Goal: Task Accomplishment & Management: Manage account settings

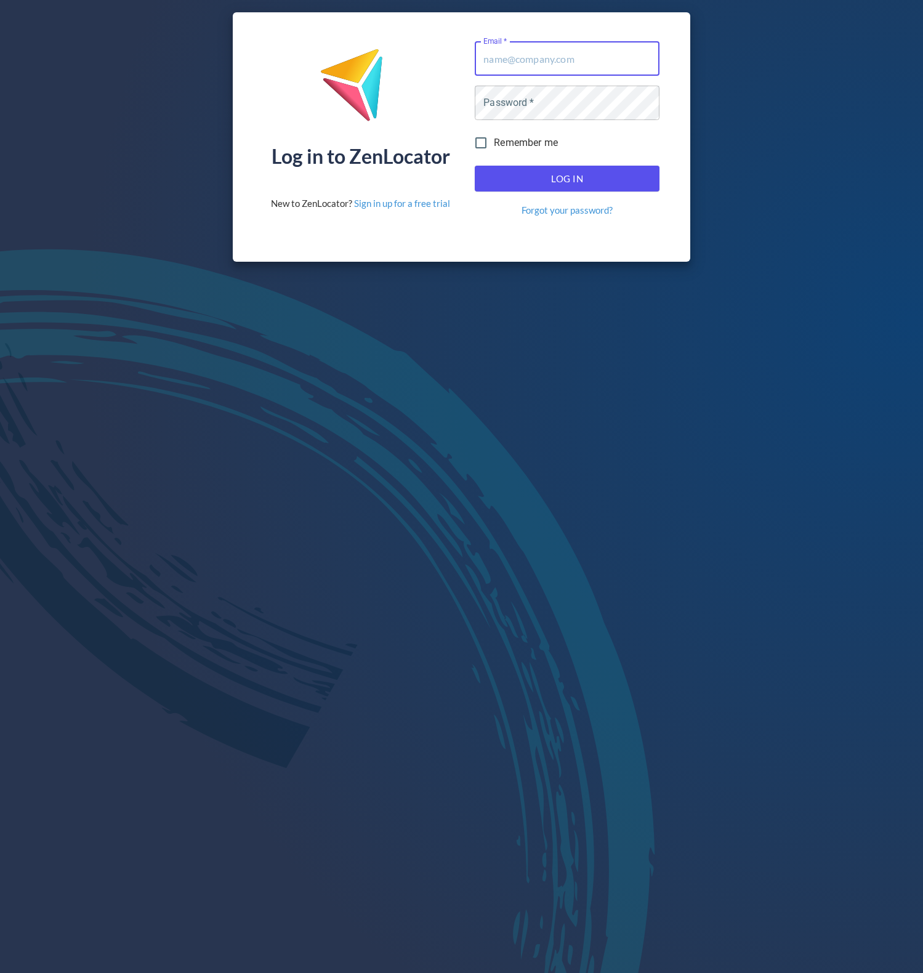
click at [564, 57] on input "Email   *" at bounding box center [567, 58] width 185 height 34
type input "[EMAIL_ADDRESS][DOMAIN_NAME]"
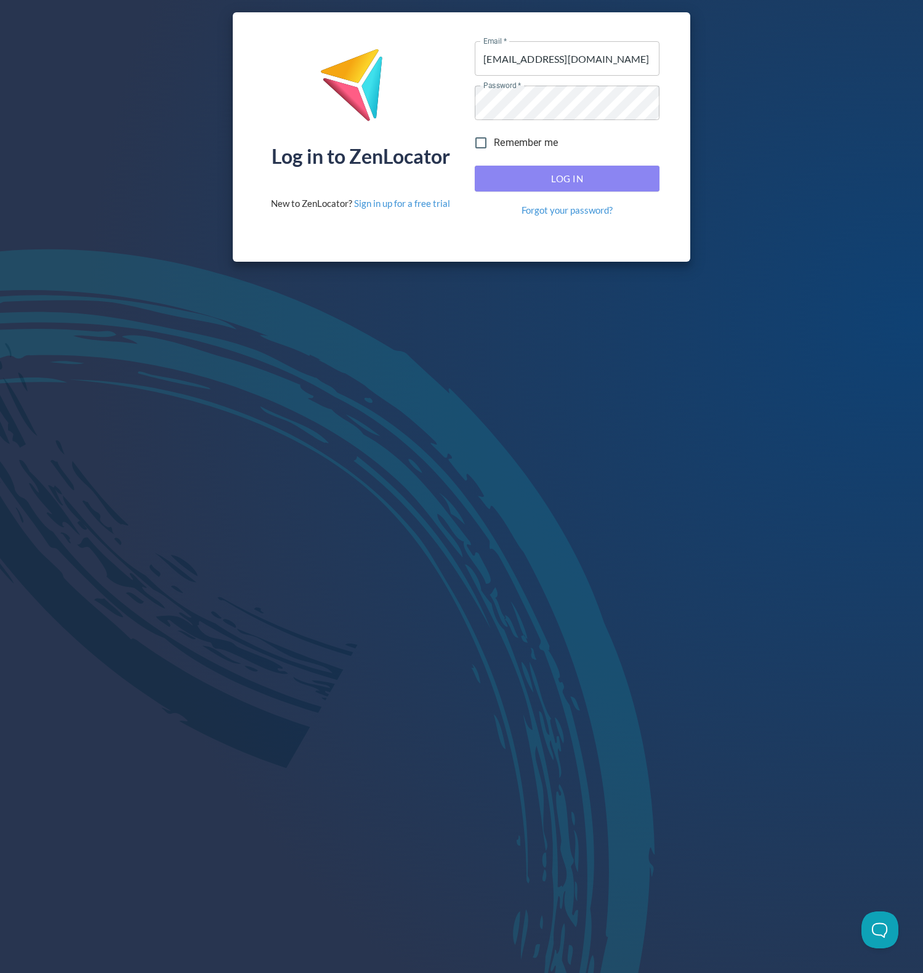
click at [554, 174] on span "Log In" at bounding box center [567, 179] width 158 height 16
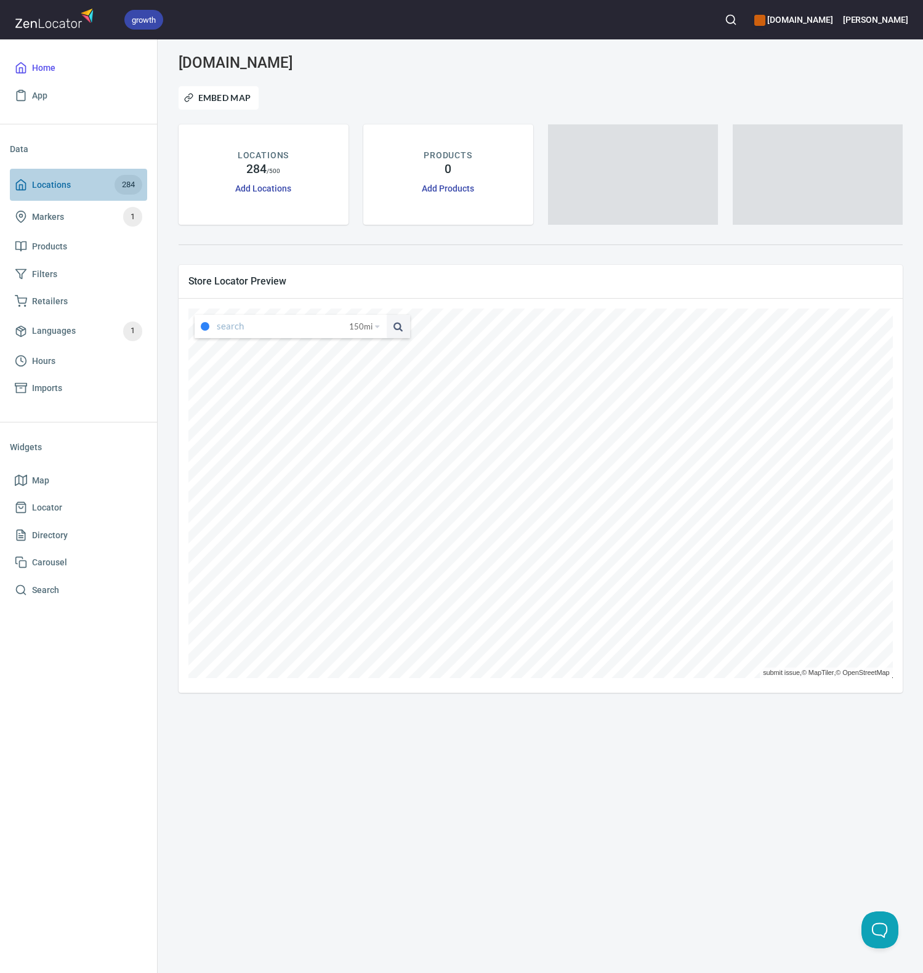
click at [37, 182] on span "Locations" at bounding box center [51, 184] width 39 height 15
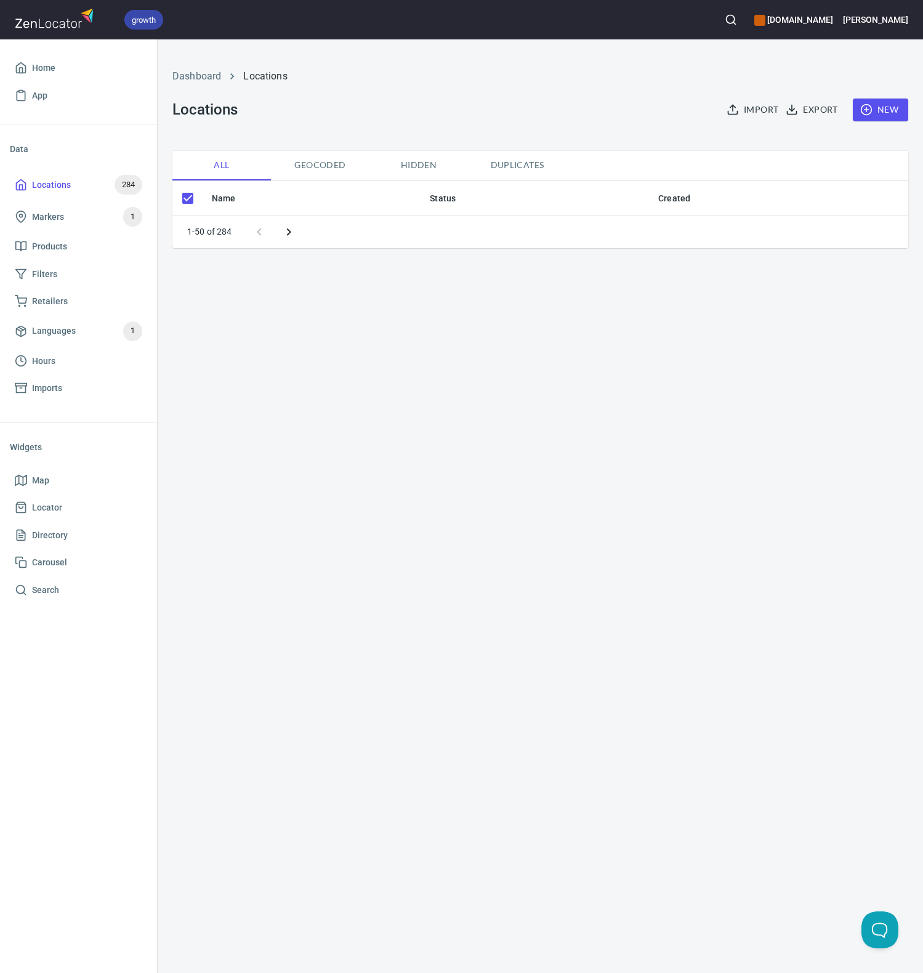
checkbox input "false"
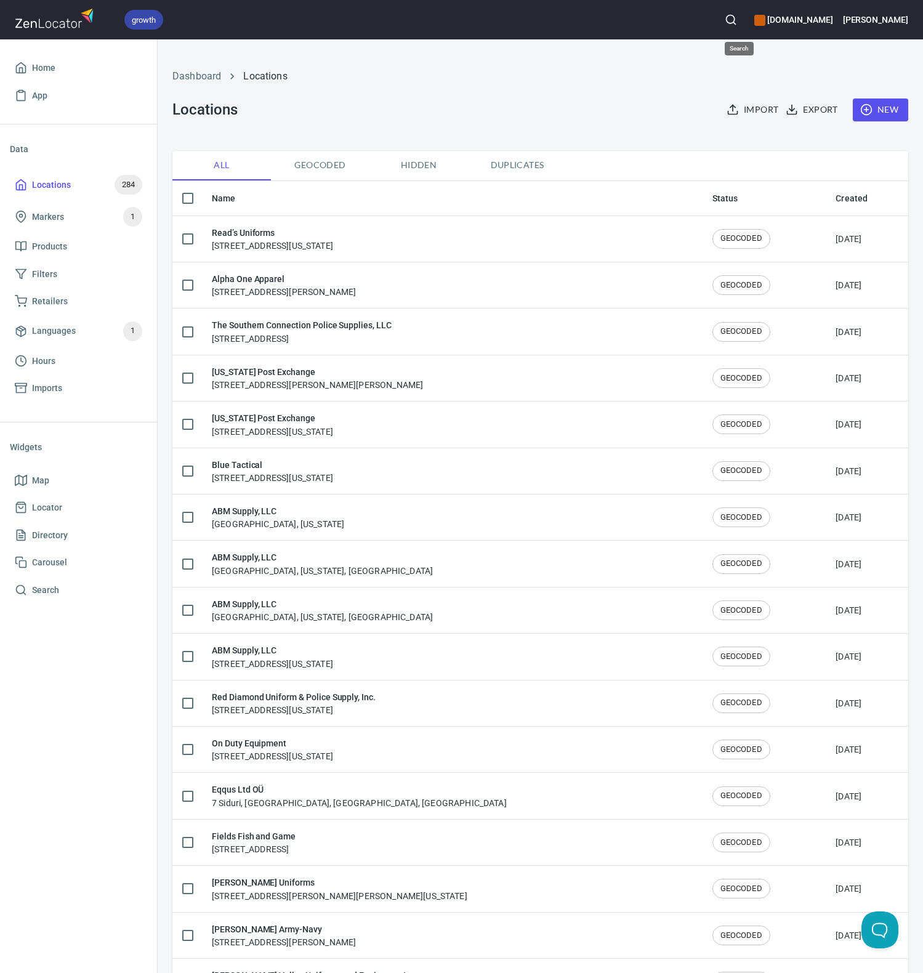
click at [737, 16] on icon "button" at bounding box center [731, 20] width 12 height 12
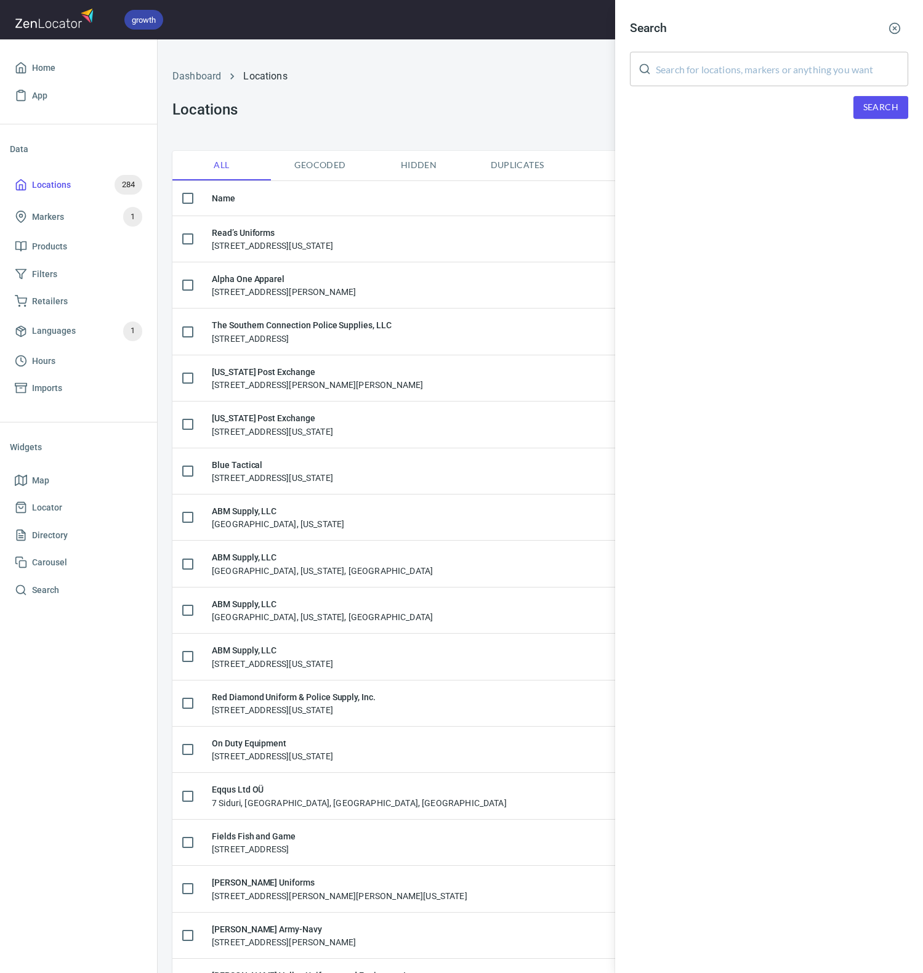
click at [723, 73] on input "text" at bounding box center [782, 69] width 252 height 34
type input "black box"
click at [865, 107] on span "Search" at bounding box center [880, 107] width 35 height 15
drag, startPoint x: 745, startPoint y: 173, endPoint x: 739, endPoint y: 183, distance: 11.6
click at [745, 173] on div "Black Box Safety, [STREET_ADDRESS][PERSON_NAME][US_STATE]" at bounding box center [769, 170] width 278 height 12
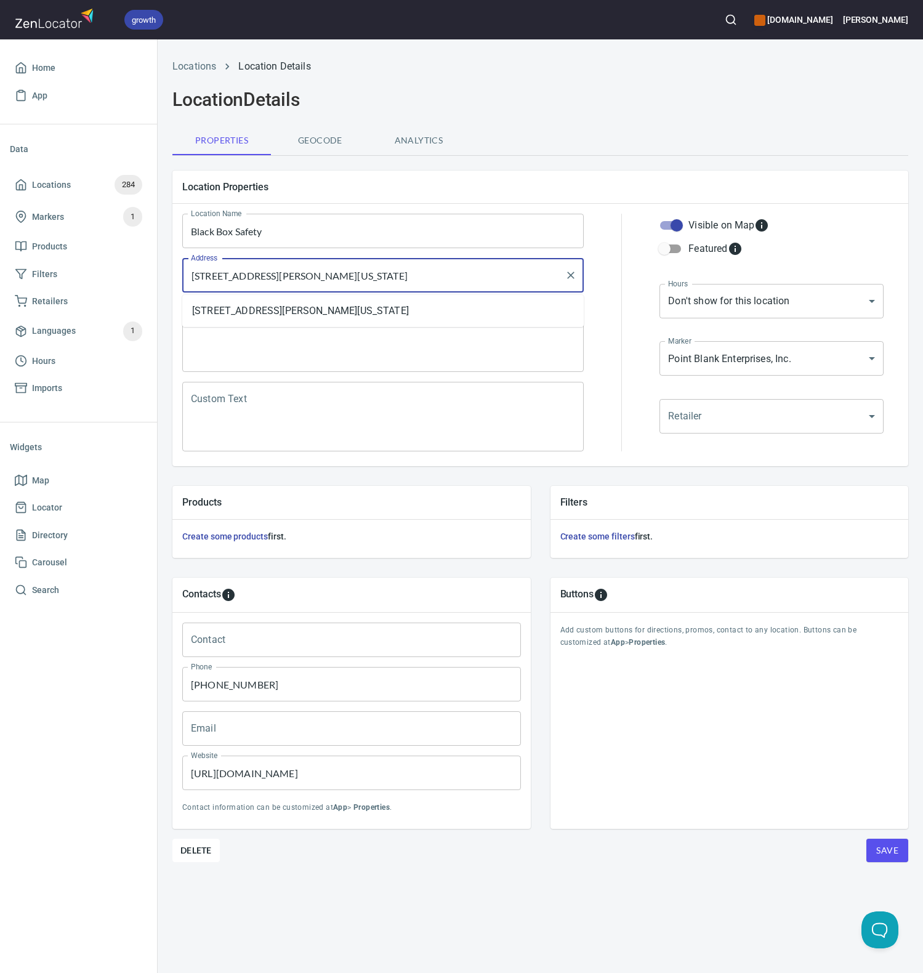
drag, startPoint x: 445, startPoint y: 274, endPoint x: 282, endPoint y: 273, distance: 163.2
click at [282, 273] on input "[STREET_ADDRESS][PERSON_NAME][US_STATE]" at bounding box center [374, 275] width 372 height 23
click at [323, 276] on input "1950 [PERSON_NAME] Court, [GEOGRAPHIC_DATA]" at bounding box center [374, 275] width 372 height 23
click at [329, 311] on li "[STREET_ADDRESS][PERSON_NAME][US_STATE]" at bounding box center [382, 311] width 401 height 22
type input "[STREET_ADDRESS][PERSON_NAME][US_STATE]"
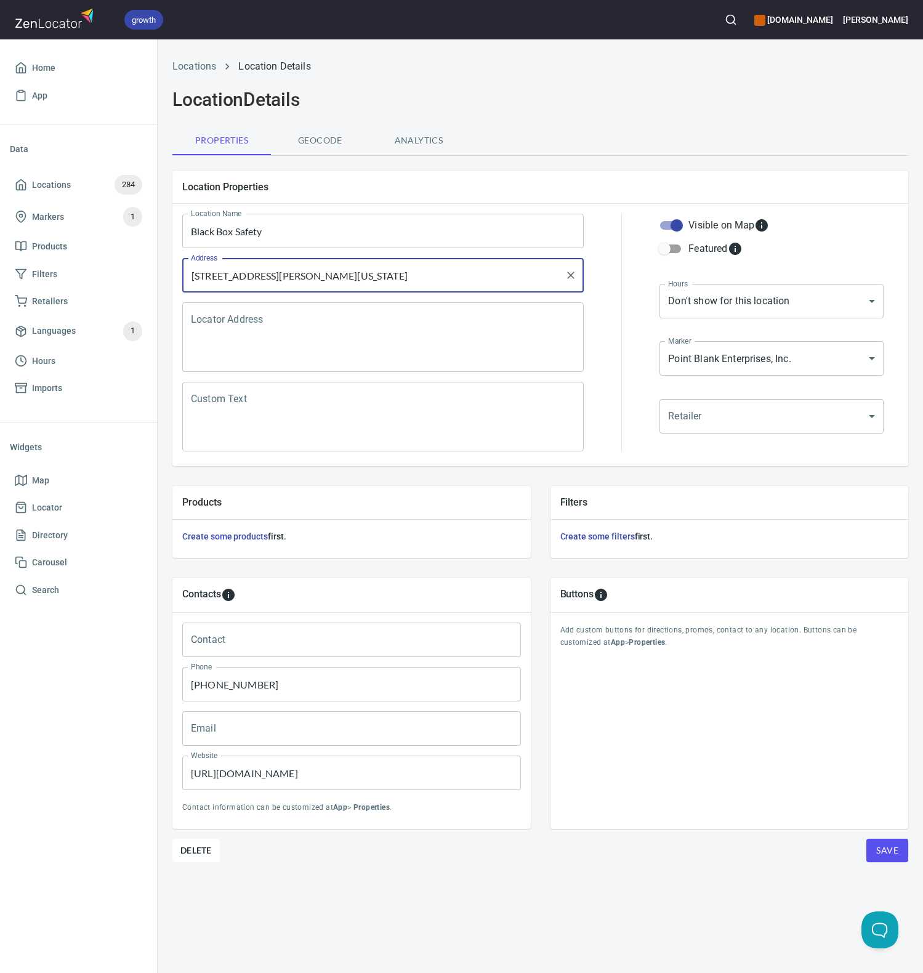
click at [281, 323] on textarea "Locator Address" at bounding box center [383, 337] width 384 height 47
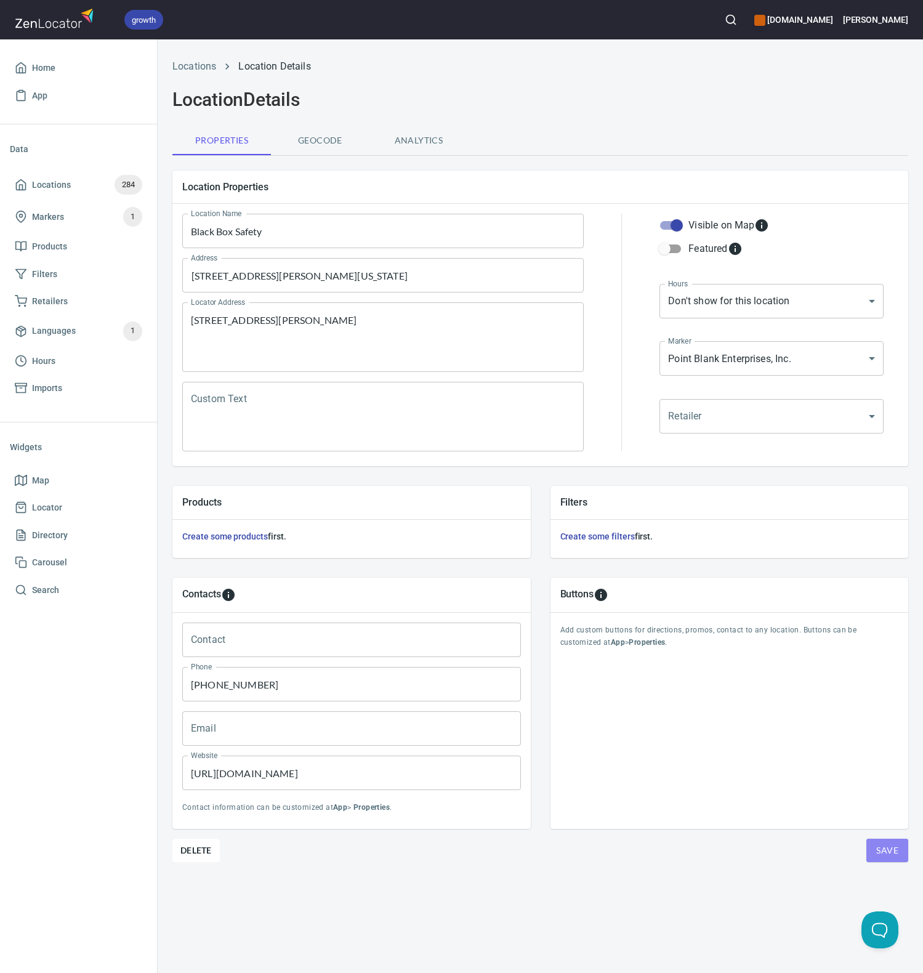
click at [886, 850] on span "Save" at bounding box center [887, 850] width 22 height 15
click at [324, 321] on textarea "[STREET_ADDRESS][PERSON_NAME]" at bounding box center [383, 337] width 384 height 47
click at [315, 318] on textarea "[STREET_ADDRESS][PERSON_NAME]" at bounding box center [383, 337] width 384 height 47
click at [890, 853] on span "Save" at bounding box center [887, 850] width 22 height 15
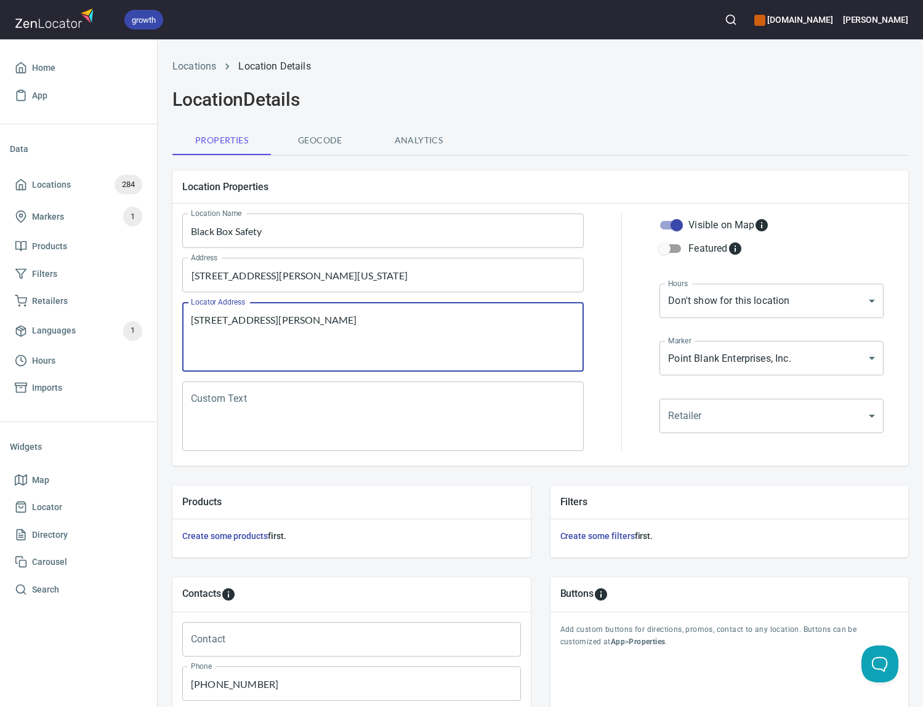
drag, startPoint x: 267, startPoint y: 334, endPoint x: 246, endPoint y: 331, distance: 21.8
click at [246, 331] on textarea "[STREET_ADDRESS][PERSON_NAME]" at bounding box center [383, 337] width 384 height 47
type textarea "[STREET_ADDRESS][PERSON_NAME]"
click at [267, 405] on textarea "Custom Text" at bounding box center [383, 416] width 384 height 47
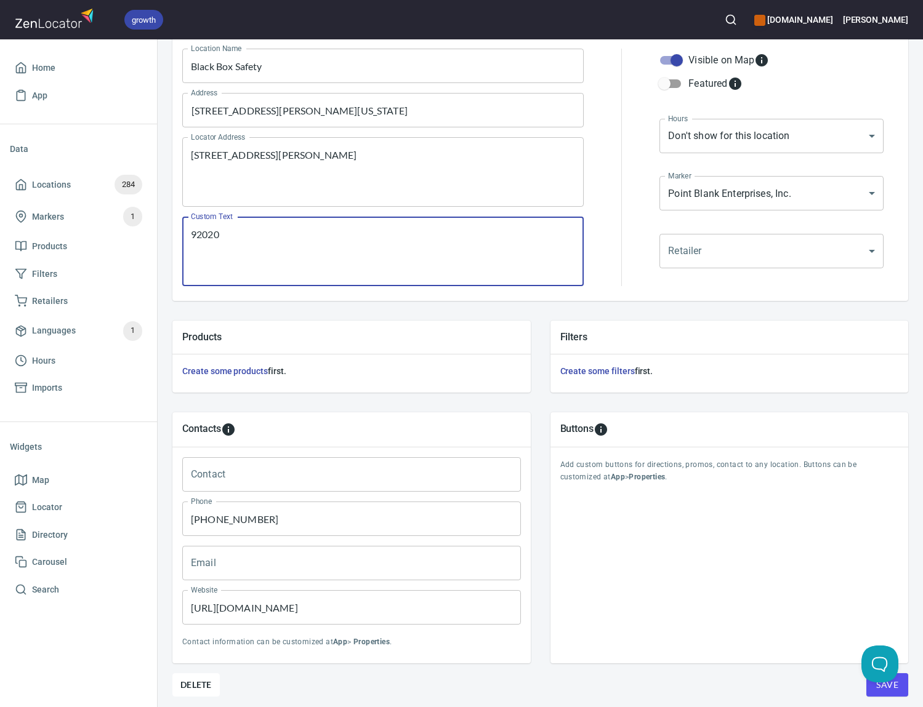
scroll to position [218, 0]
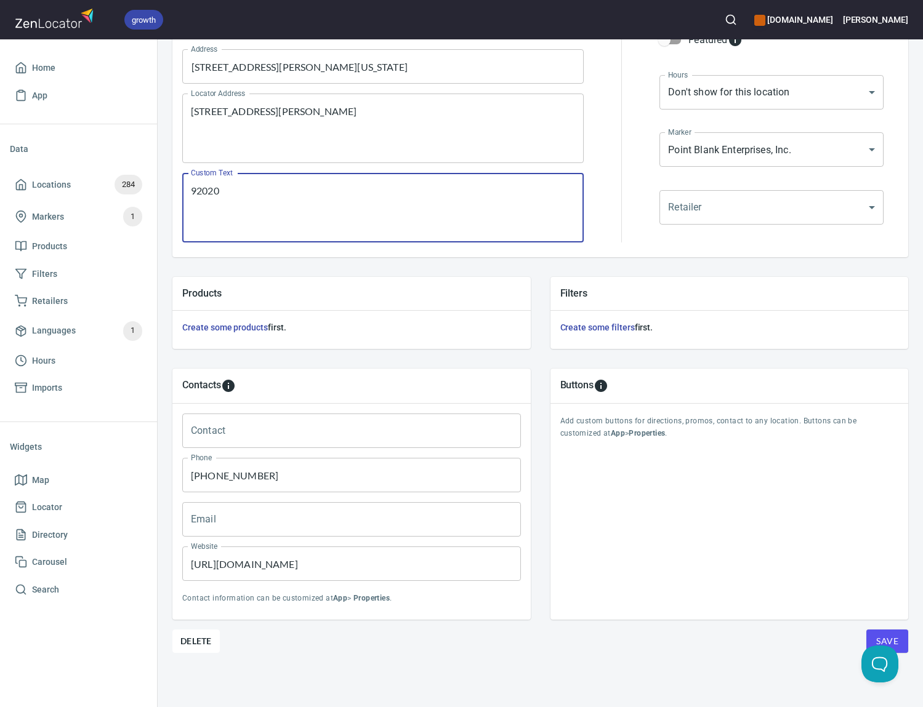
type textarea "92020"
click at [876, 634] on span "Save" at bounding box center [887, 641] width 22 height 15
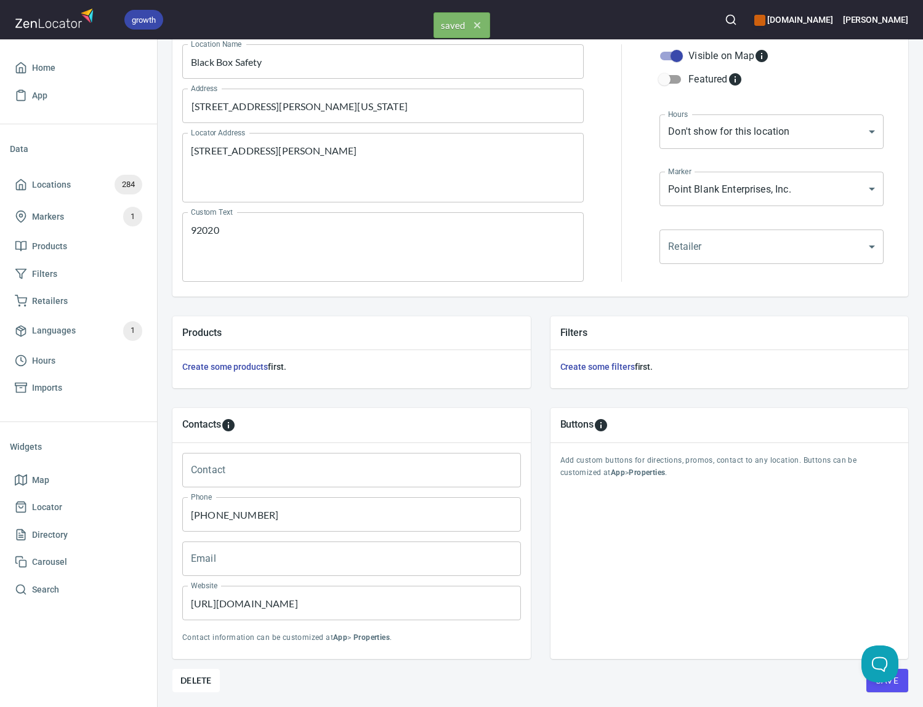
scroll to position [0, 0]
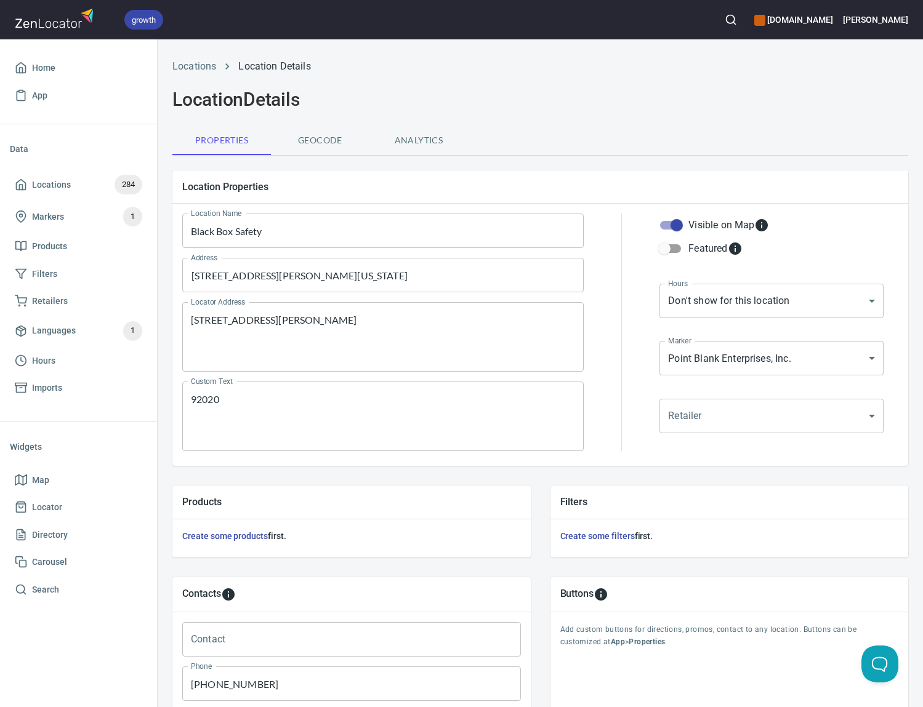
click at [310, 140] on span "Geocode" at bounding box center [320, 140] width 84 height 15
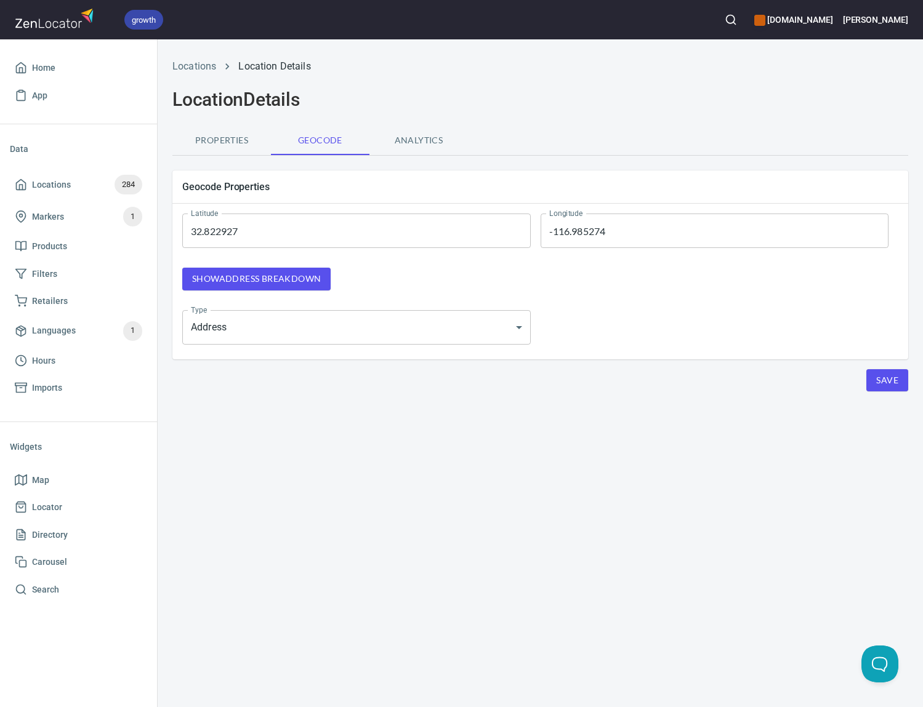
click at [522, 329] on body "growth [DOMAIN_NAME] [PERSON_NAME] Home App Data Locations 284 Markers 1 Produc…" at bounding box center [461, 353] width 923 height 707
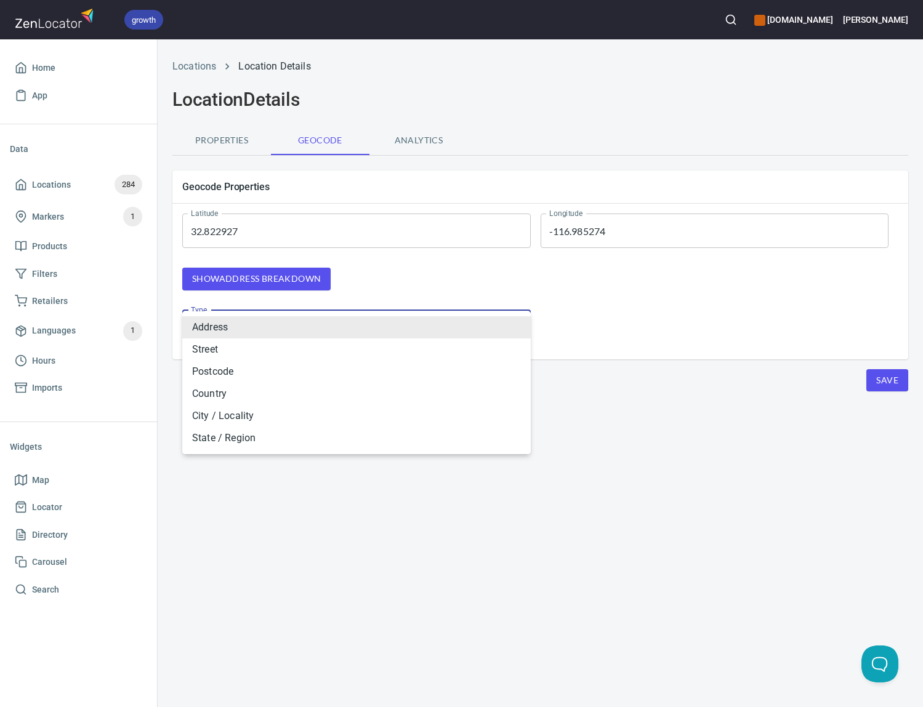
click at [612, 312] on div at bounding box center [461, 353] width 923 height 707
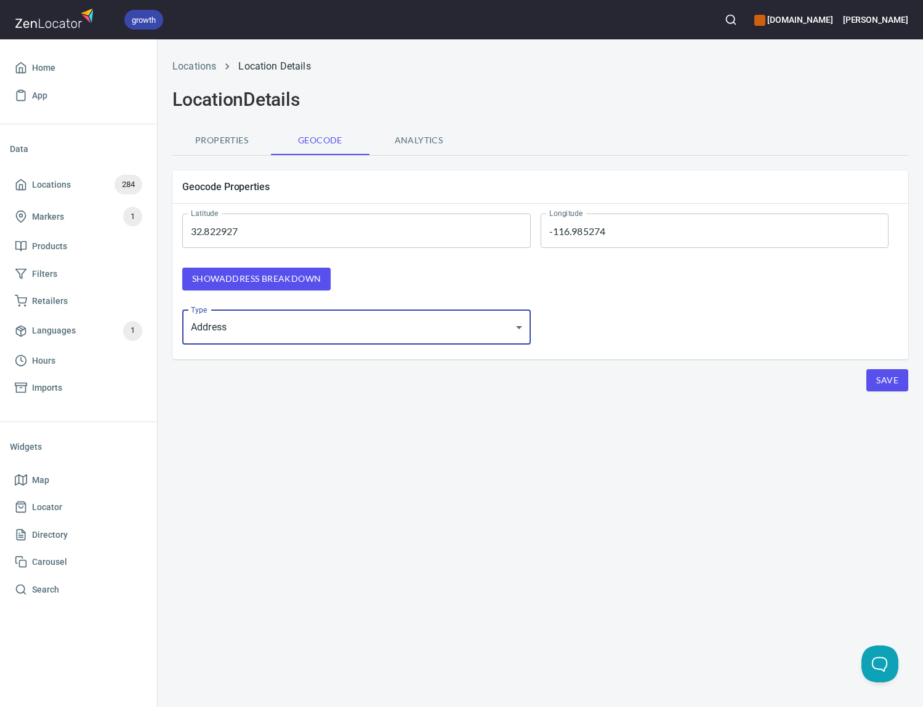
click at [881, 380] on span "Save" at bounding box center [887, 380] width 22 height 15
click at [244, 134] on span "Properties" at bounding box center [222, 140] width 84 height 15
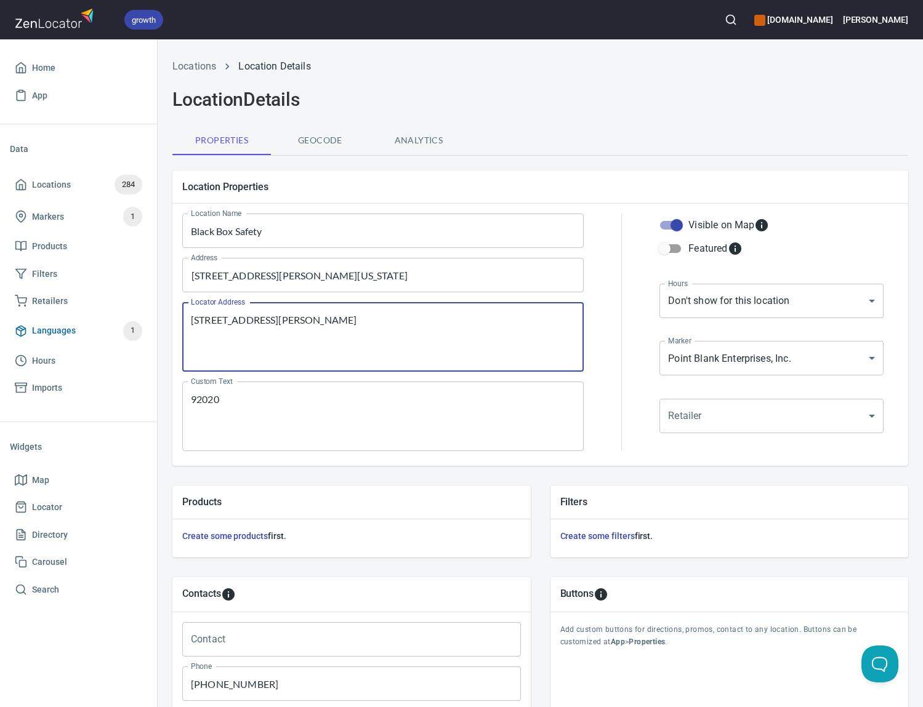
drag, startPoint x: 264, startPoint y: 332, endPoint x: 141, endPoint y: 329, distance: 122.6
click at [143, 330] on div "growth [DOMAIN_NAME] [PERSON_NAME] Home App Data Locations 284 Markers 1 Produc…" at bounding box center [461, 353] width 923 height 707
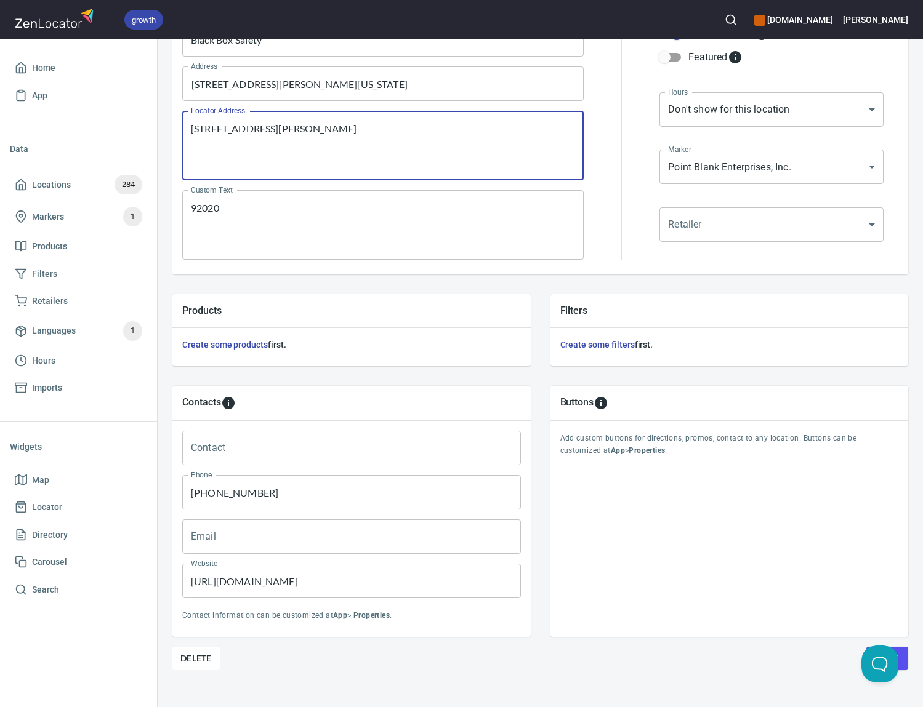
scroll to position [218, 0]
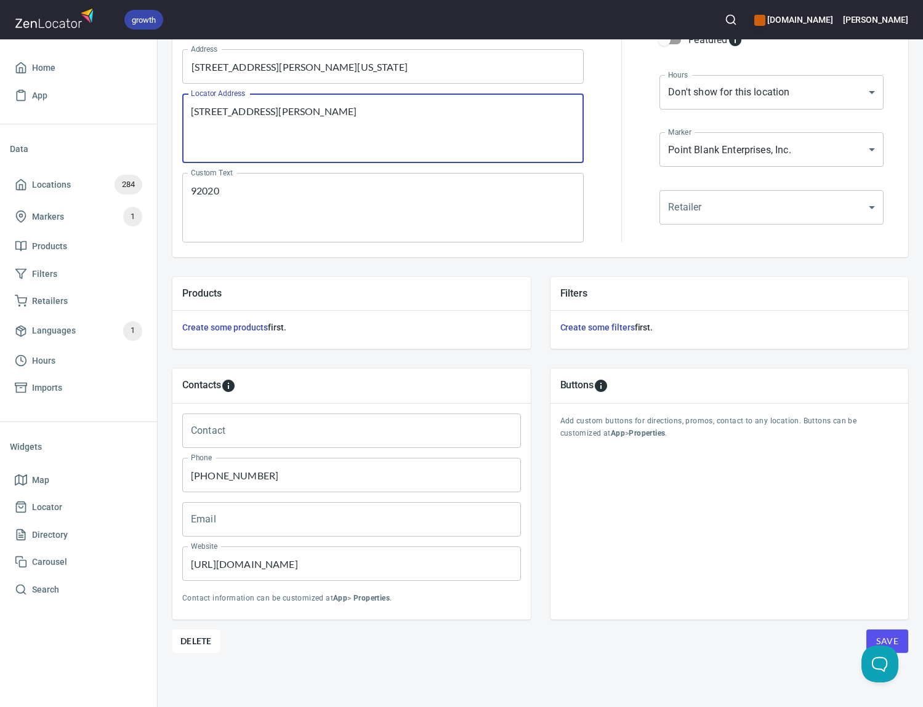
type textarea "[STREET_ADDRESS][PERSON_NAME]"
click at [876, 634] on span "Save" at bounding box center [887, 641] width 22 height 15
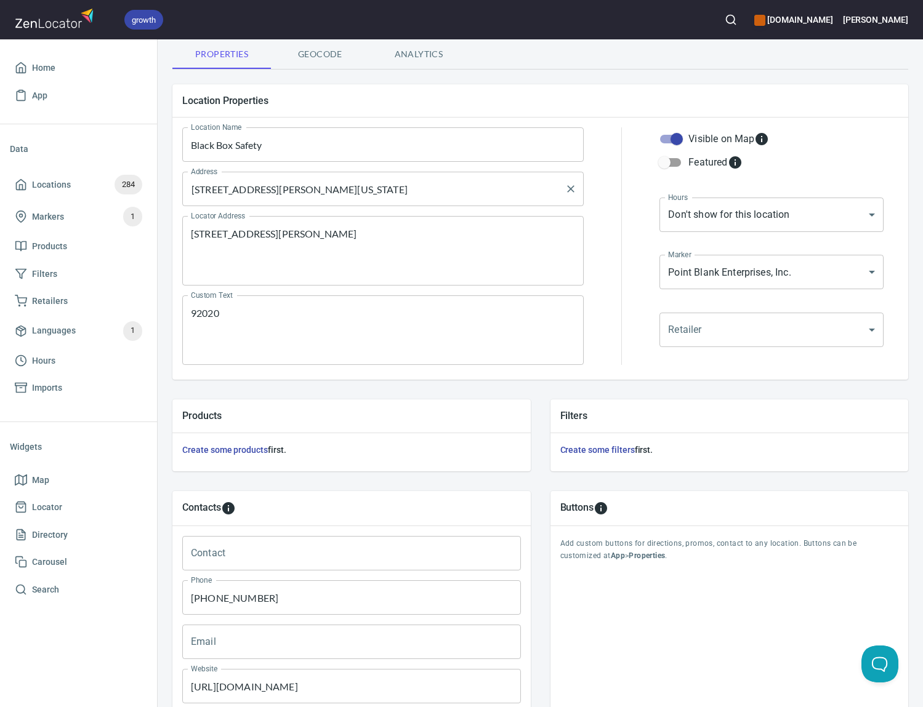
scroll to position [0, 0]
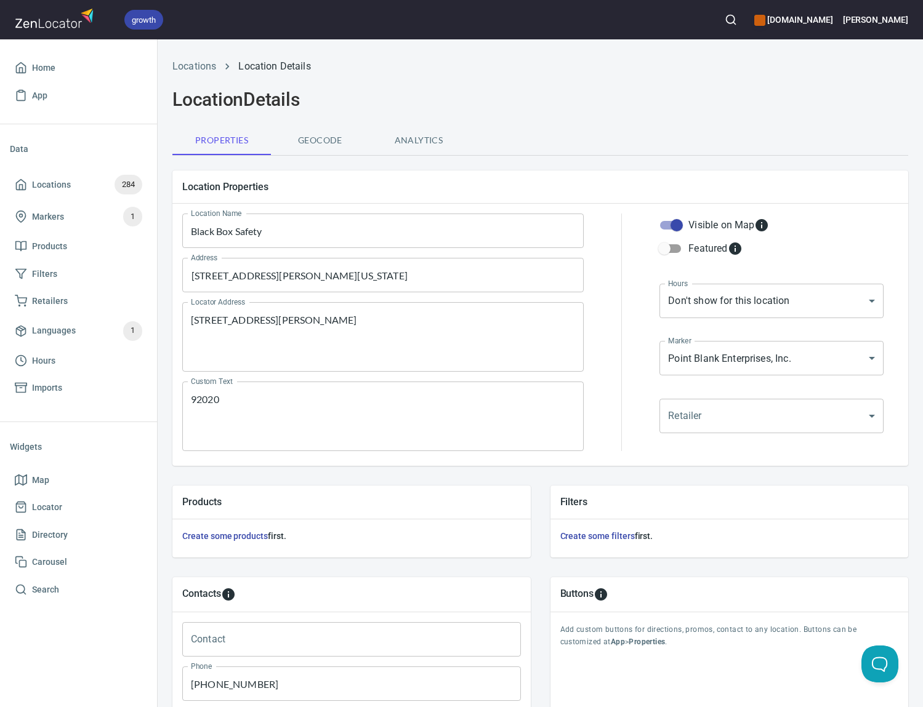
click at [296, 129] on button "Geocode" at bounding box center [320, 141] width 99 height 30
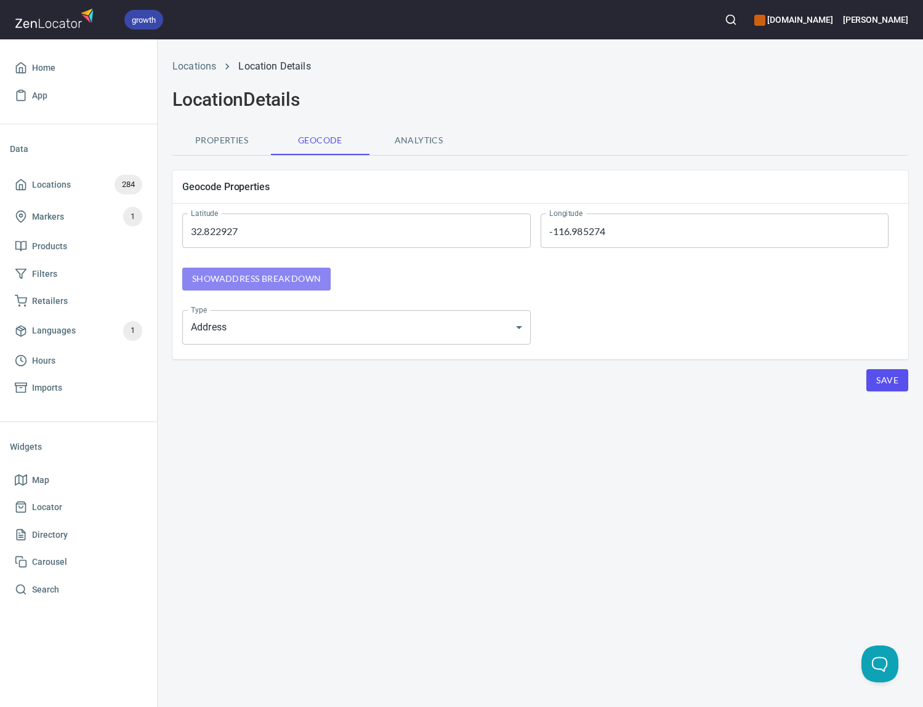
click at [312, 278] on span "Show address breakdown" at bounding box center [256, 279] width 129 height 15
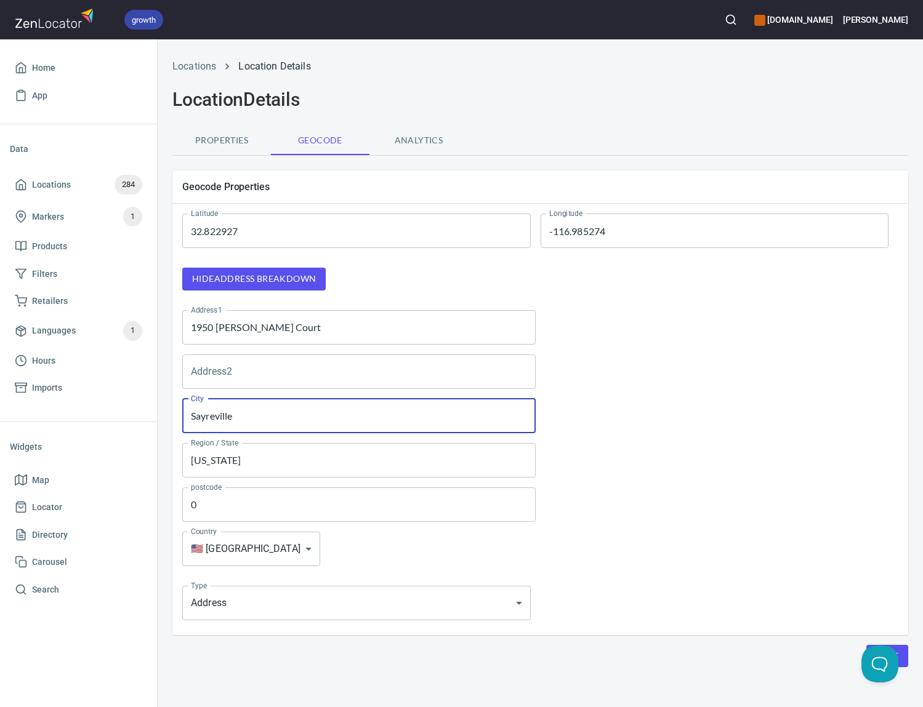
drag, startPoint x: 240, startPoint y: 421, endPoint x: 161, endPoint y: 406, distance: 80.8
click at [161, 406] on div "Locations Location Details Location Details Properties Geocode Analytics Geocod…" at bounding box center [540, 387] width 765 height 670
type input "El Cajon"
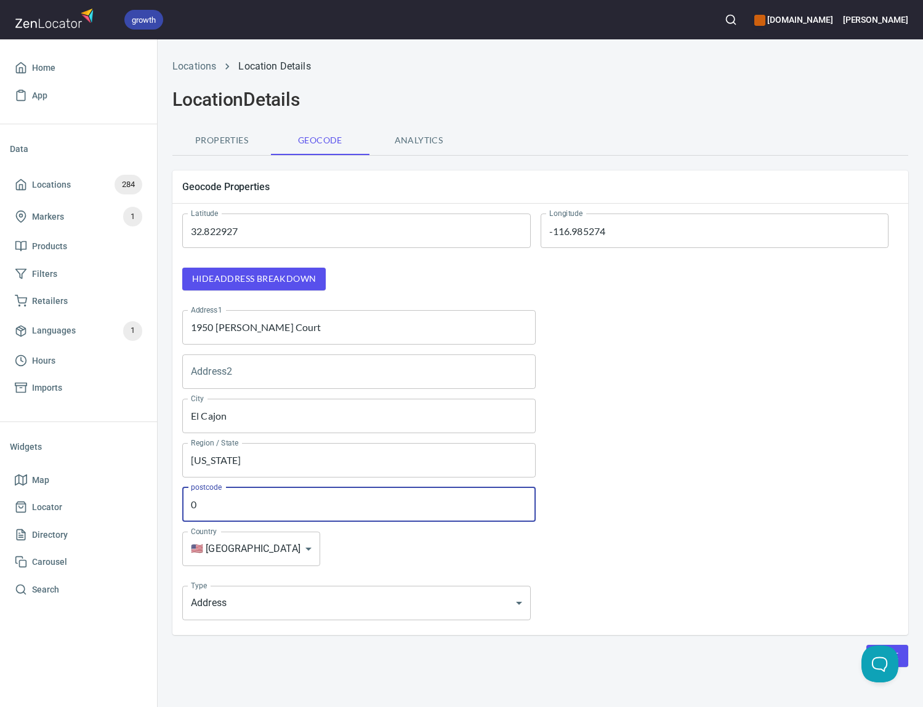
drag, startPoint x: 211, startPoint y: 509, endPoint x: 188, endPoint y: 494, distance: 28.0
click at [167, 496] on div "Geocode Properties Latitude 32.822927 Latitude Longitude -116.985274 Longitude …" at bounding box center [541, 403] width 756 height 485
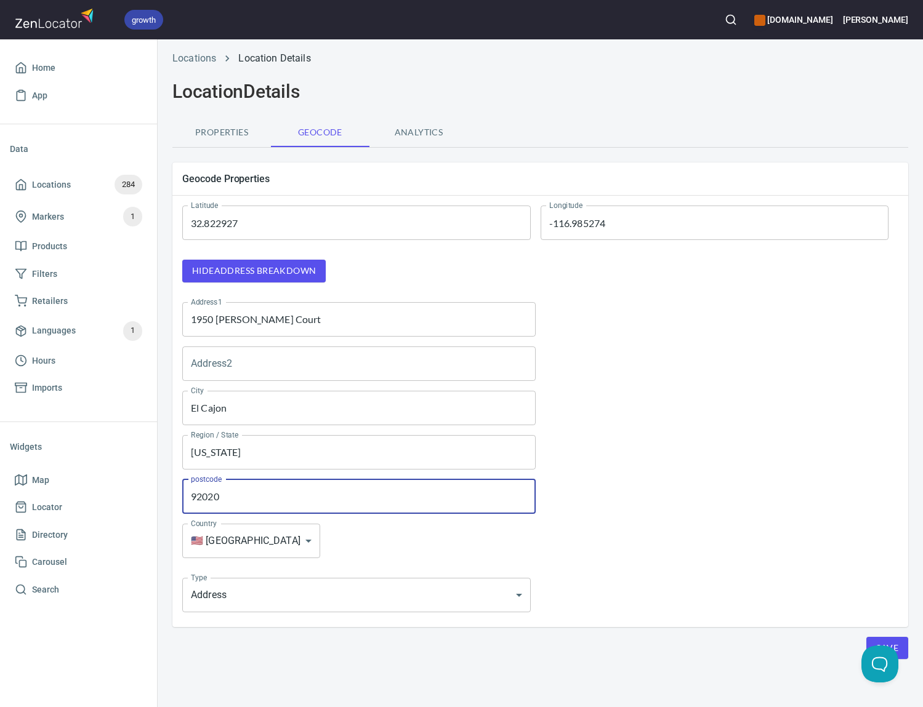
scroll to position [14, 0]
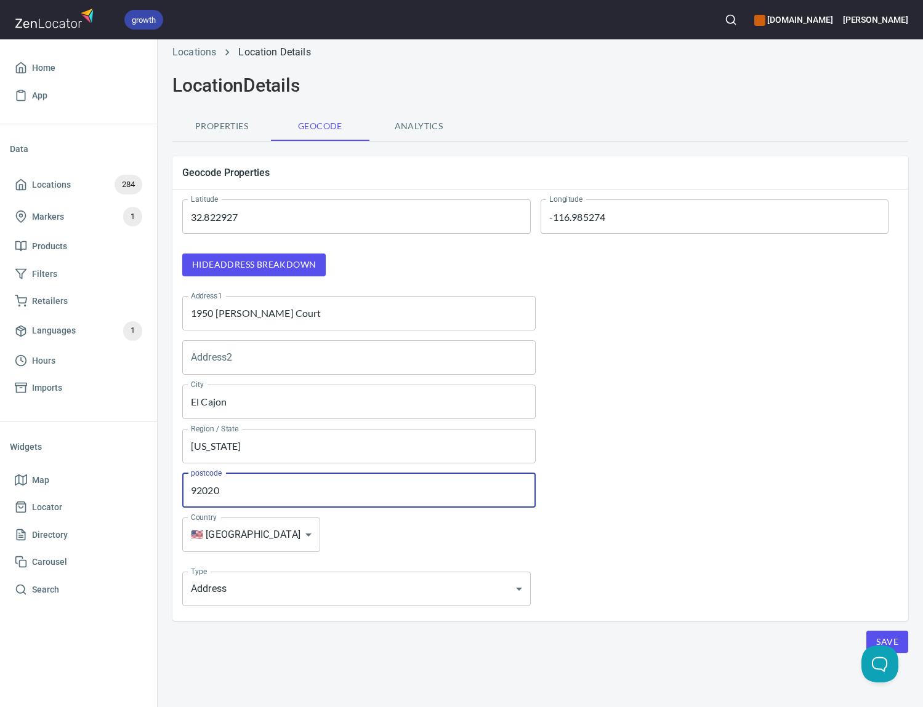
type input "92020"
click at [866, 635] on button "Save" at bounding box center [887, 642] width 42 height 23
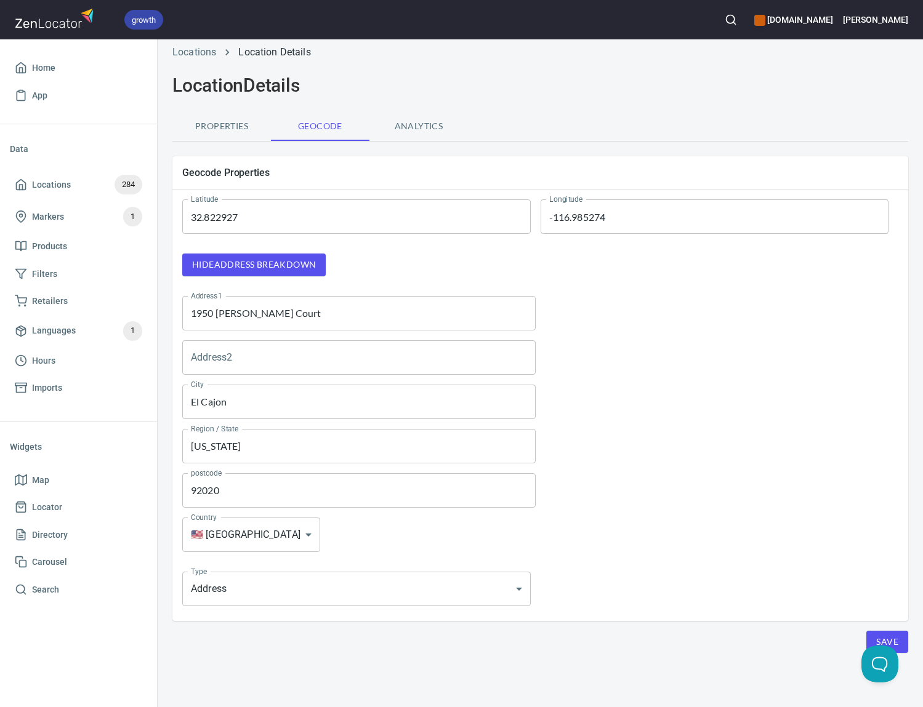
click at [213, 123] on span "Properties" at bounding box center [222, 126] width 84 height 15
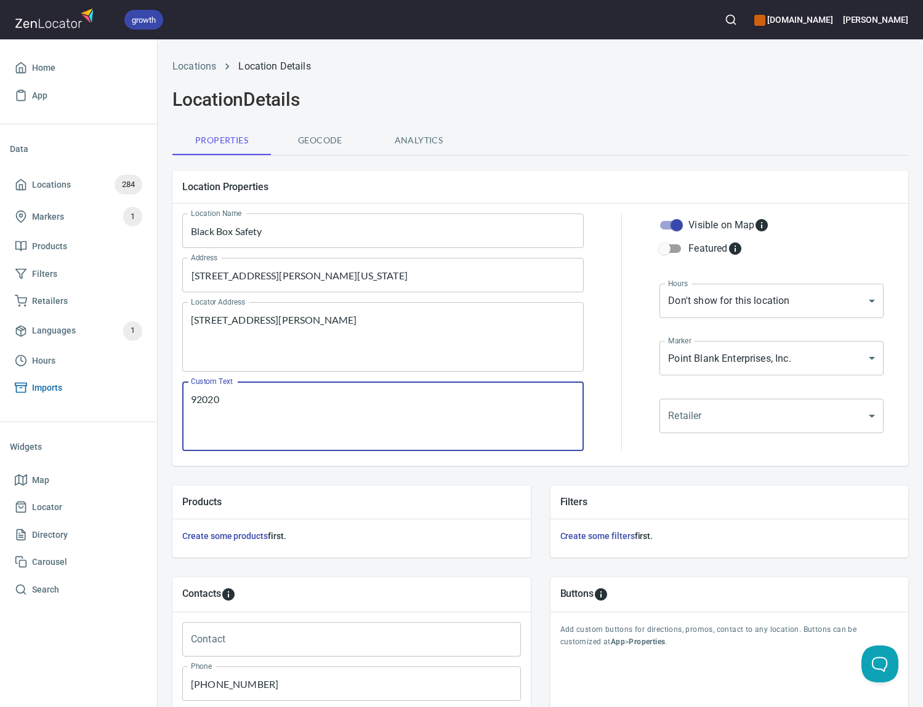
drag, startPoint x: 235, startPoint y: 402, endPoint x: 123, endPoint y: 381, distance: 114.7
click at [127, 381] on div "growth [DOMAIN_NAME] [PERSON_NAME] Home App Data Locations 284 Markers 1 Produc…" at bounding box center [461, 353] width 923 height 707
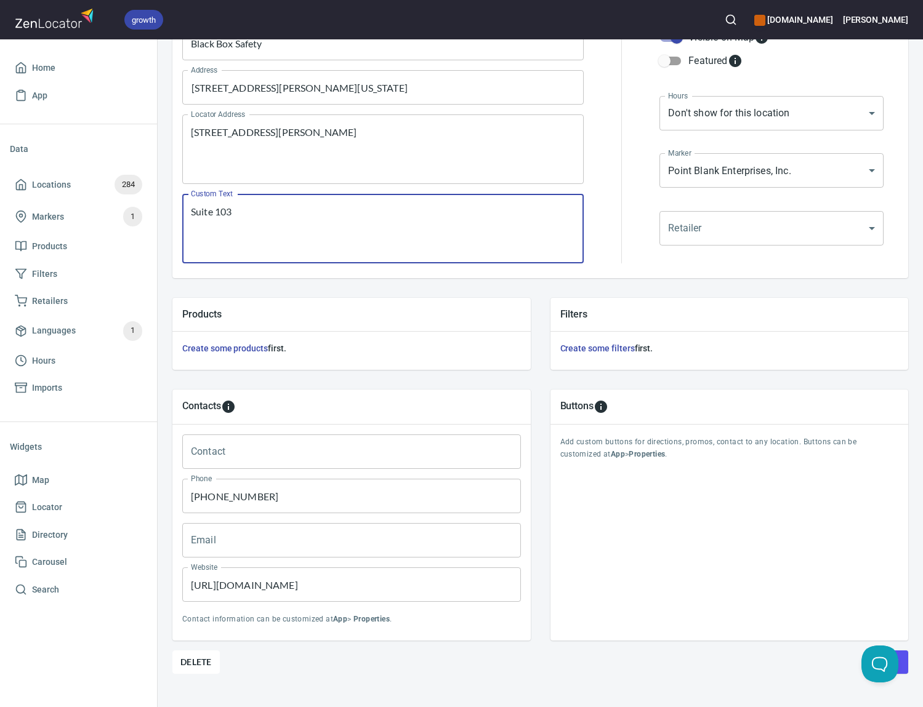
scroll to position [218, 0]
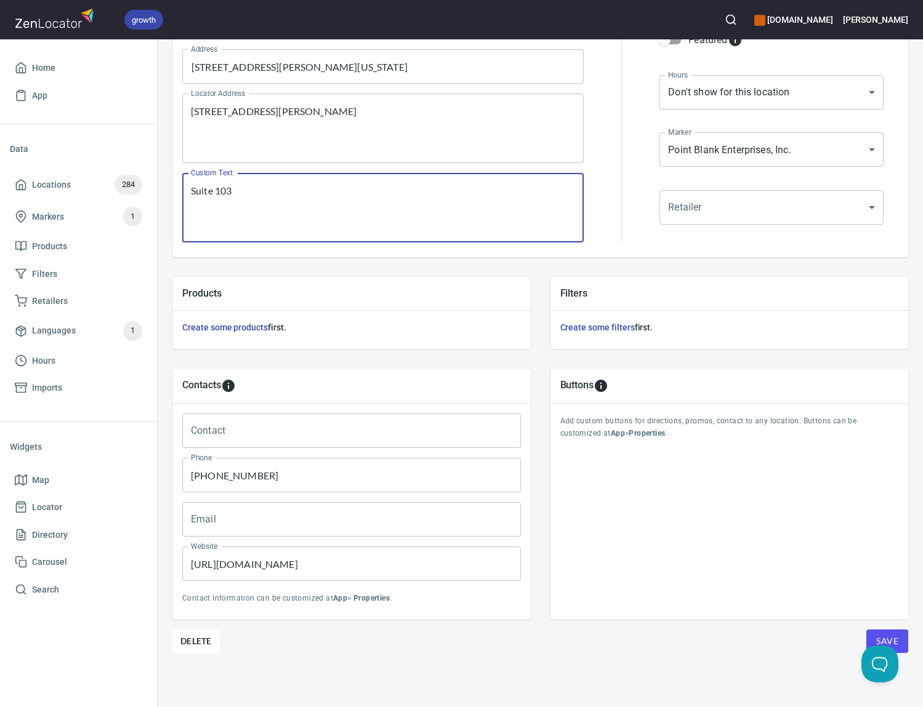
type textarea "Suite 103"
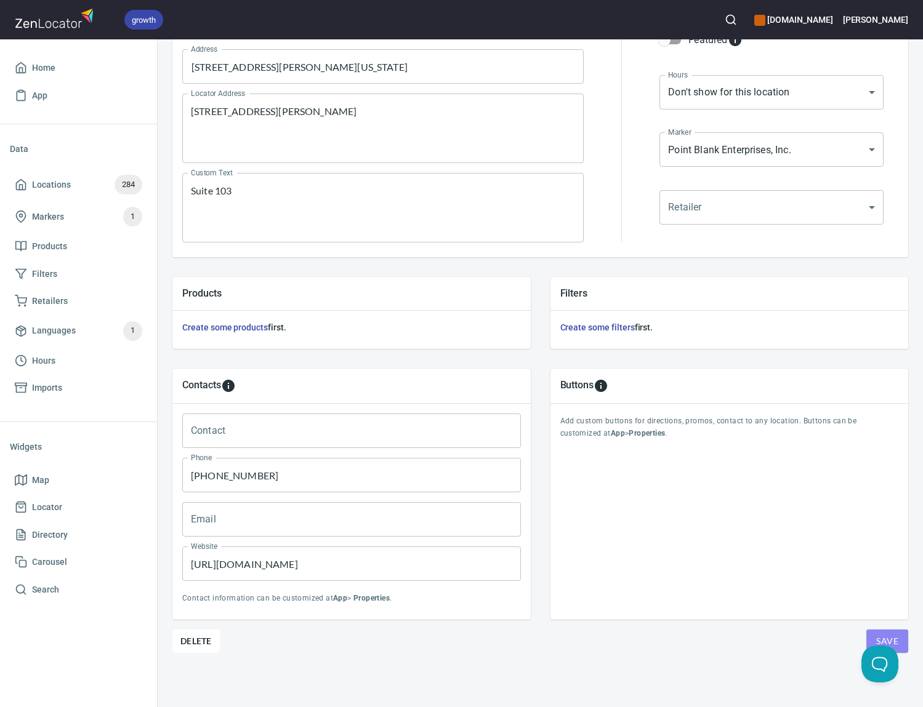
click at [892, 630] on button "Save" at bounding box center [887, 641] width 42 height 23
